Goal: Find specific page/section

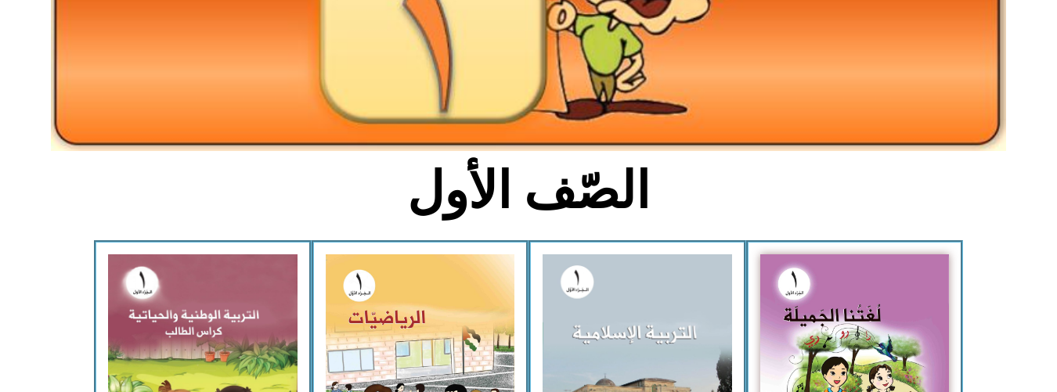
scroll to position [296, 0]
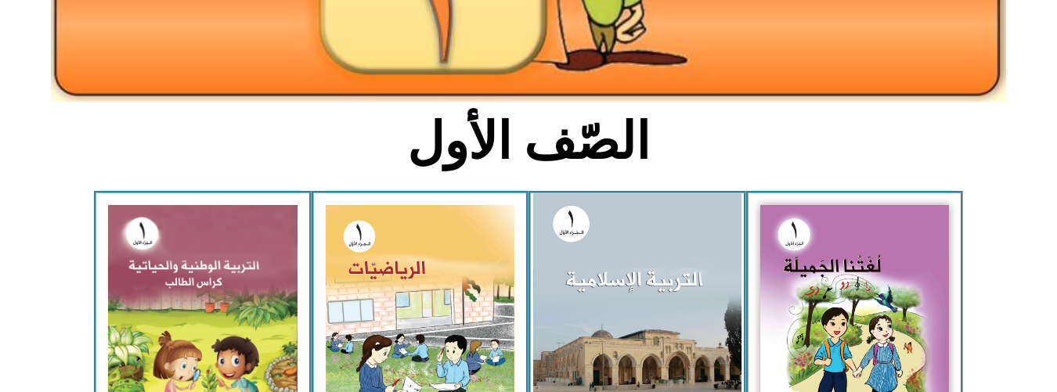
click at [701, 269] on img at bounding box center [637, 320] width 208 height 254
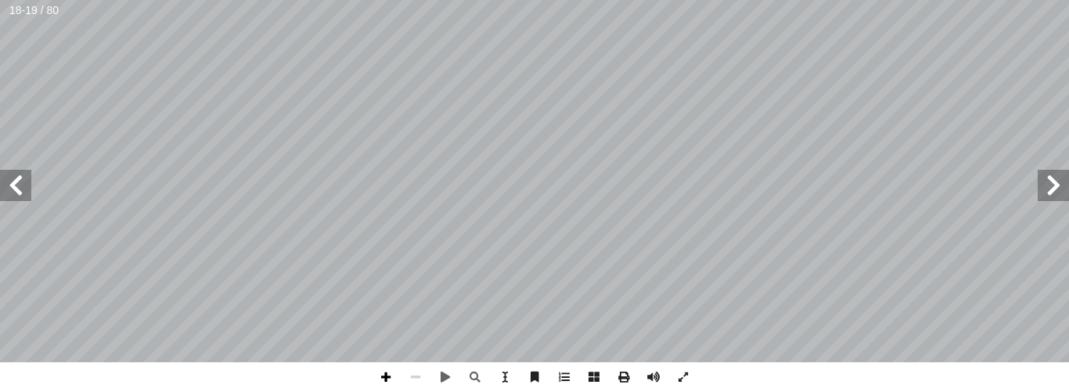
click at [384, 374] on span at bounding box center [386, 377] width 30 height 30
